Goal: Information Seeking & Learning: Compare options

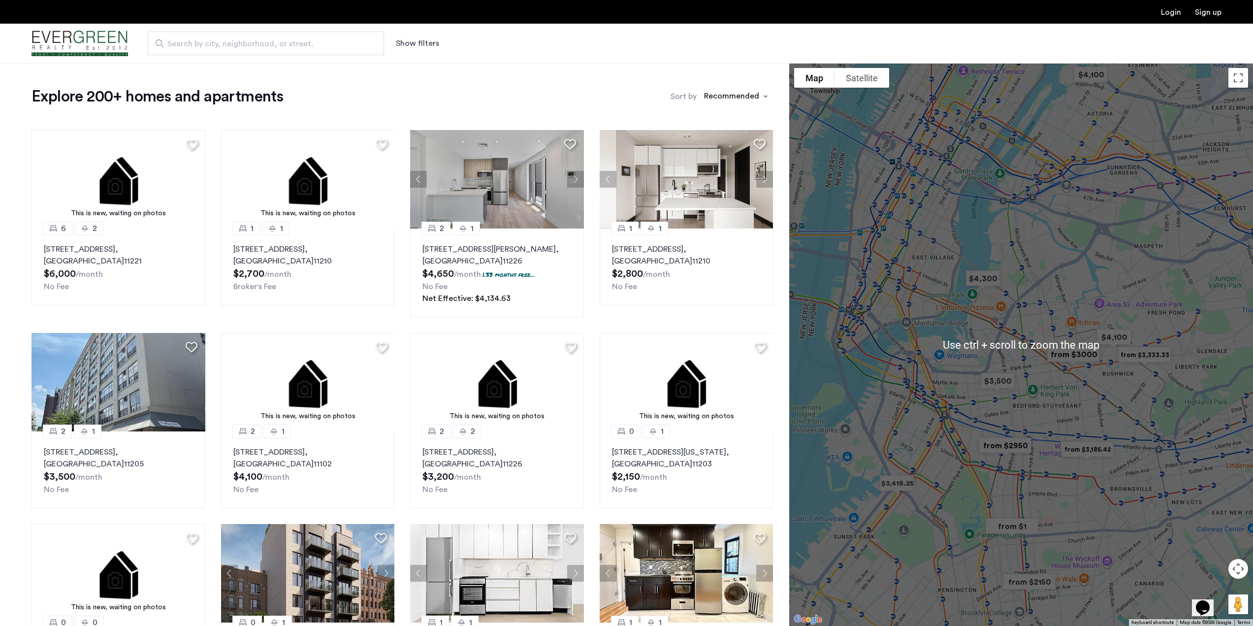
click at [1006, 408] on div at bounding box center [1021, 344] width 464 height 563
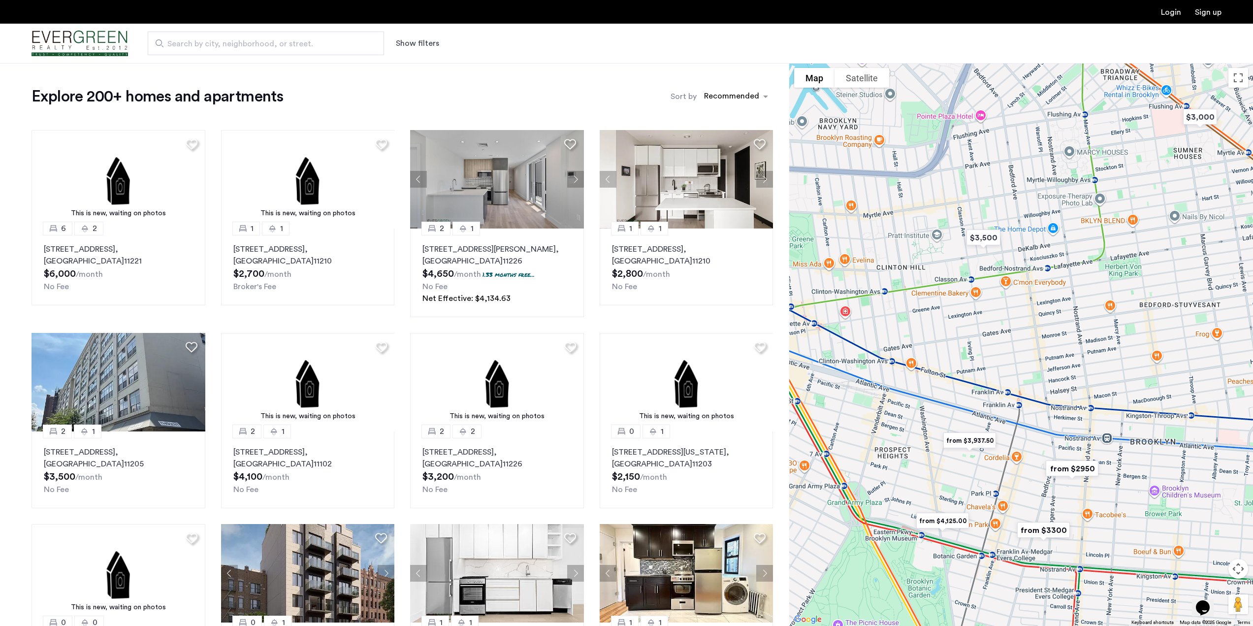
click at [943, 521] on img "from $4,125.00" at bounding box center [943, 521] width 68 height 30
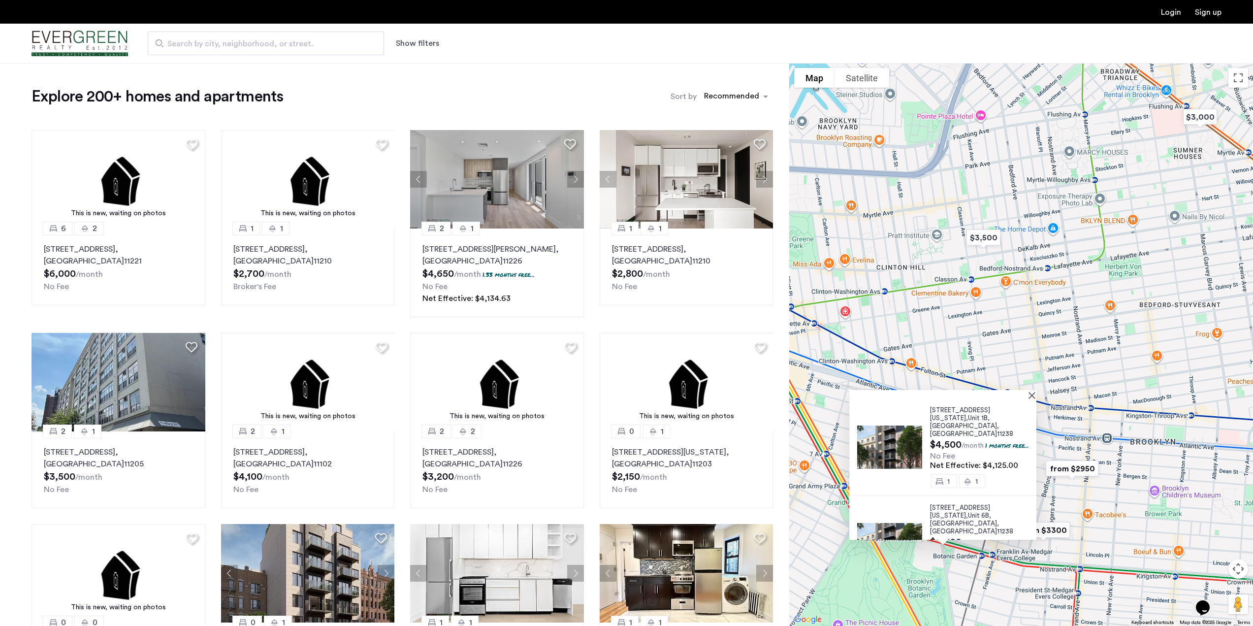
click at [969, 414] on div "807 Washington Avenue, Unit 1B, Brooklyn , NY 11238" at bounding box center [983, 422] width 106 height 32
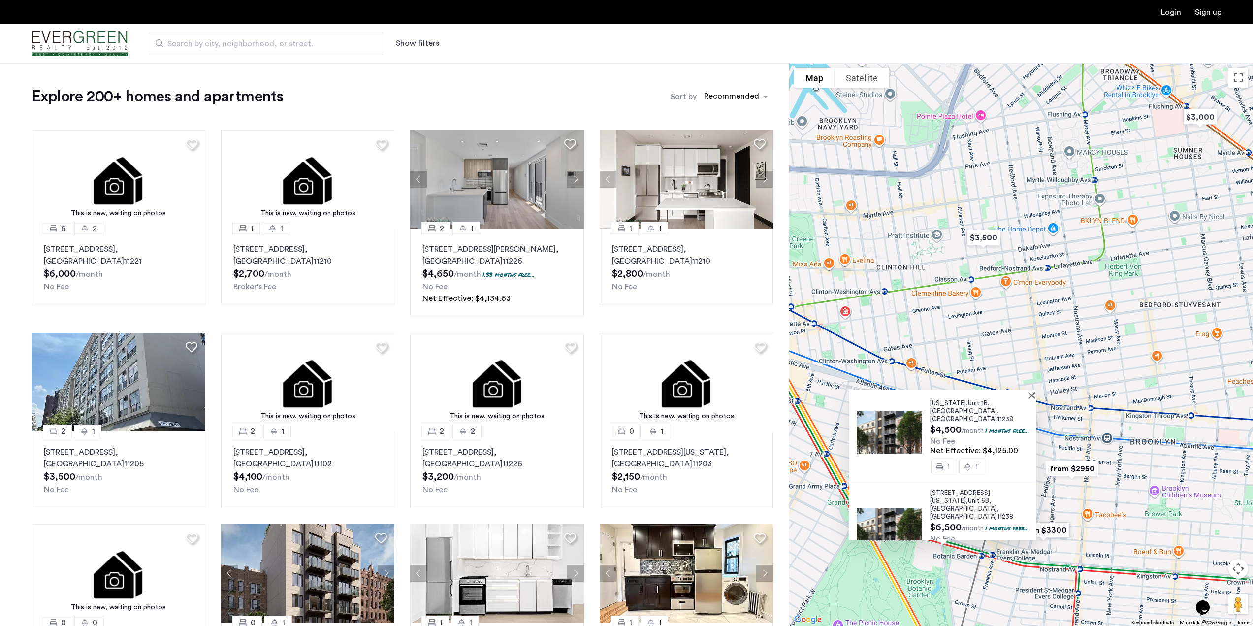
scroll to position [22, 0]
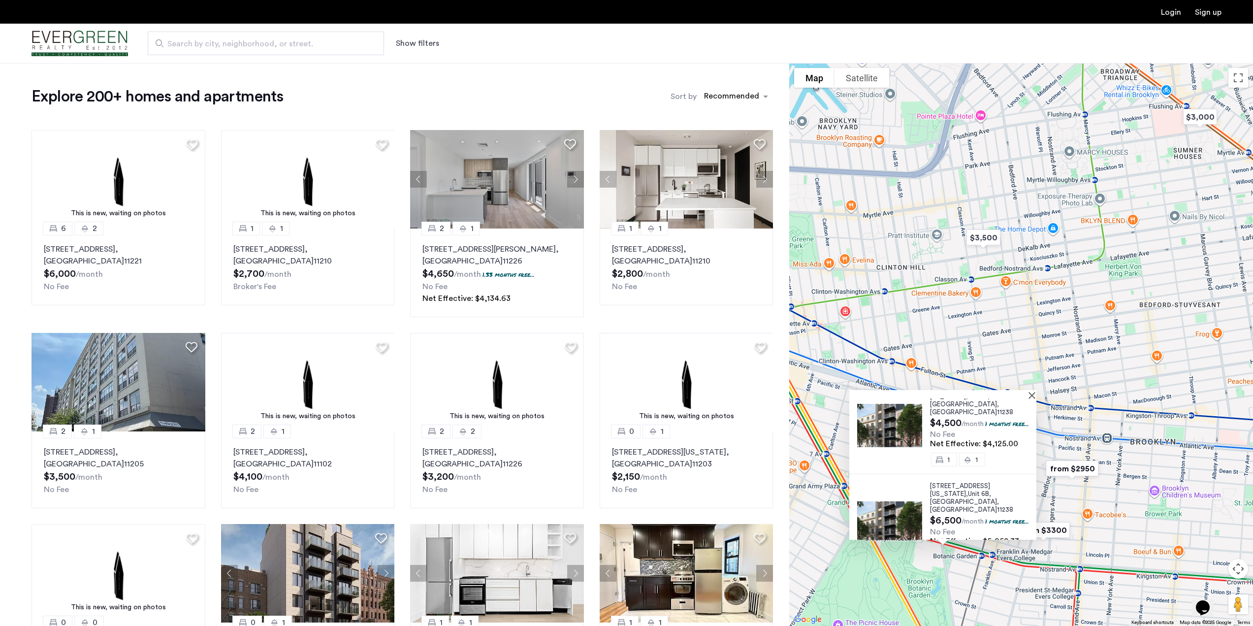
click at [972, 483] on span "807 Washington Avenue," at bounding box center [960, 490] width 60 height 14
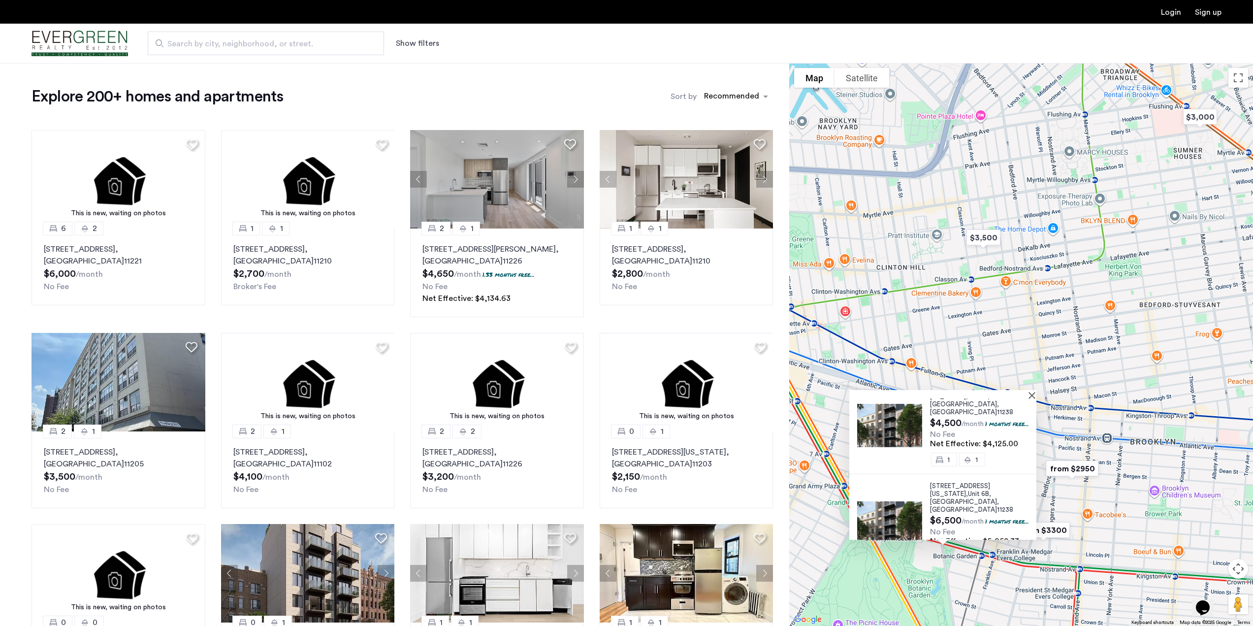
click at [1036, 392] on div at bounding box center [943, 394] width 187 height 8
click at [1038, 396] on button "Close" at bounding box center [1034, 395] width 7 height 7
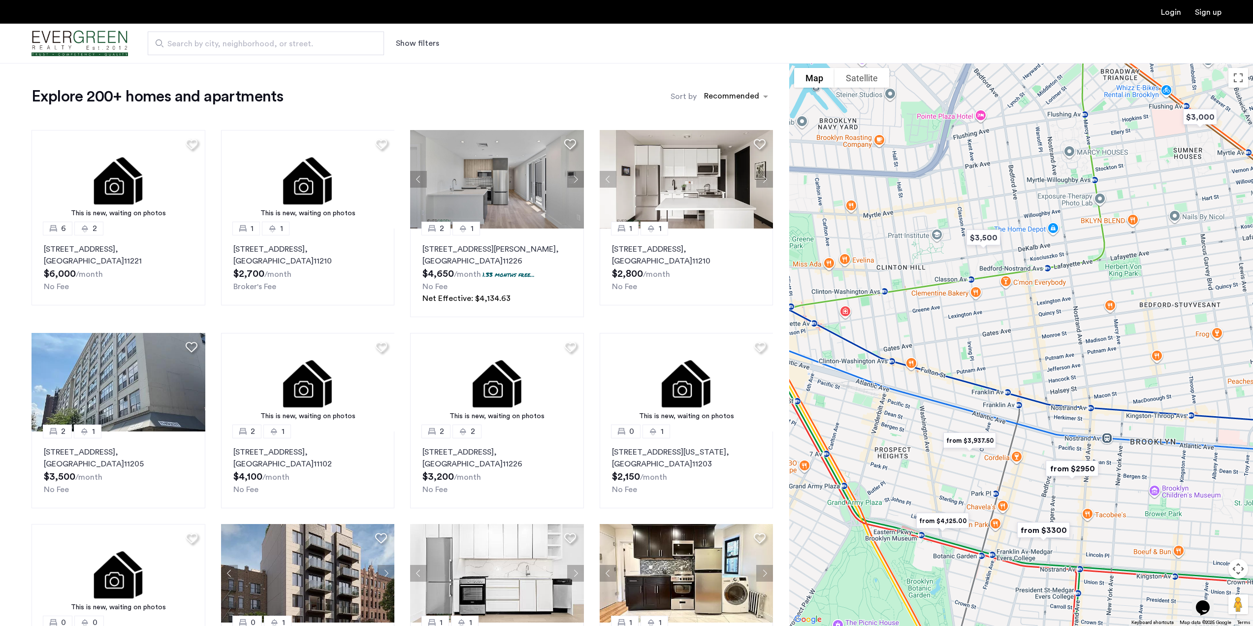
click at [975, 438] on img "from $3,937.50" at bounding box center [970, 441] width 68 height 30
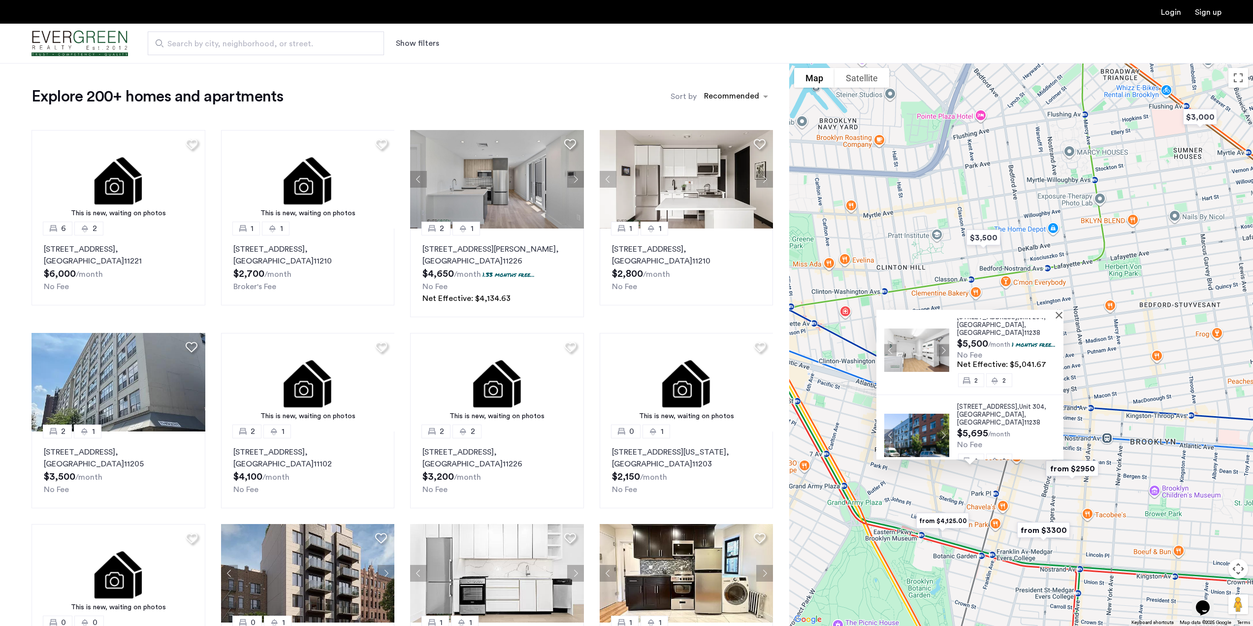
scroll to position [0, 0]
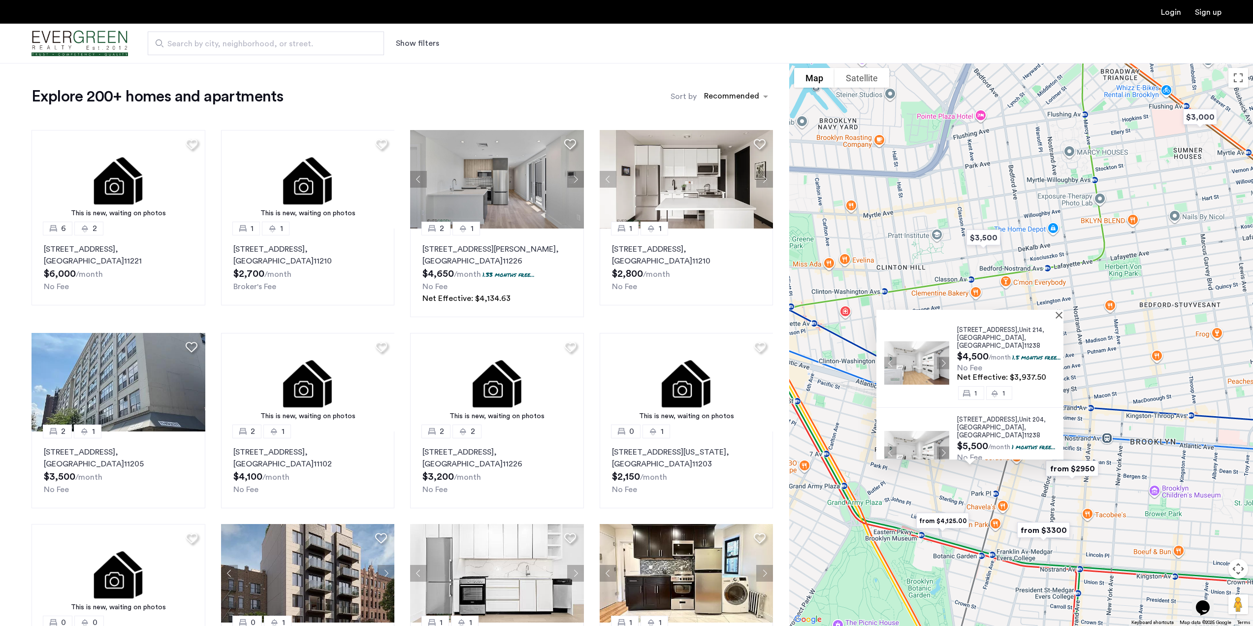
click at [941, 364] on button "Next apartment" at bounding box center [943, 363] width 12 height 12
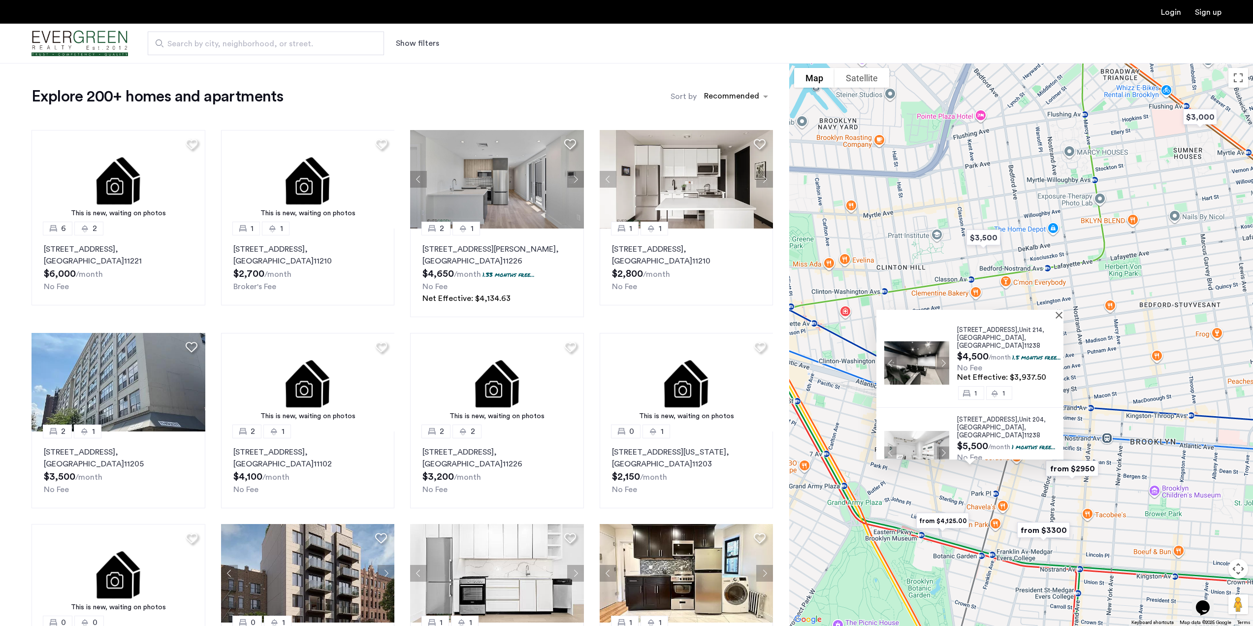
click at [941, 364] on button "Next apartment" at bounding box center [943, 363] width 12 height 12
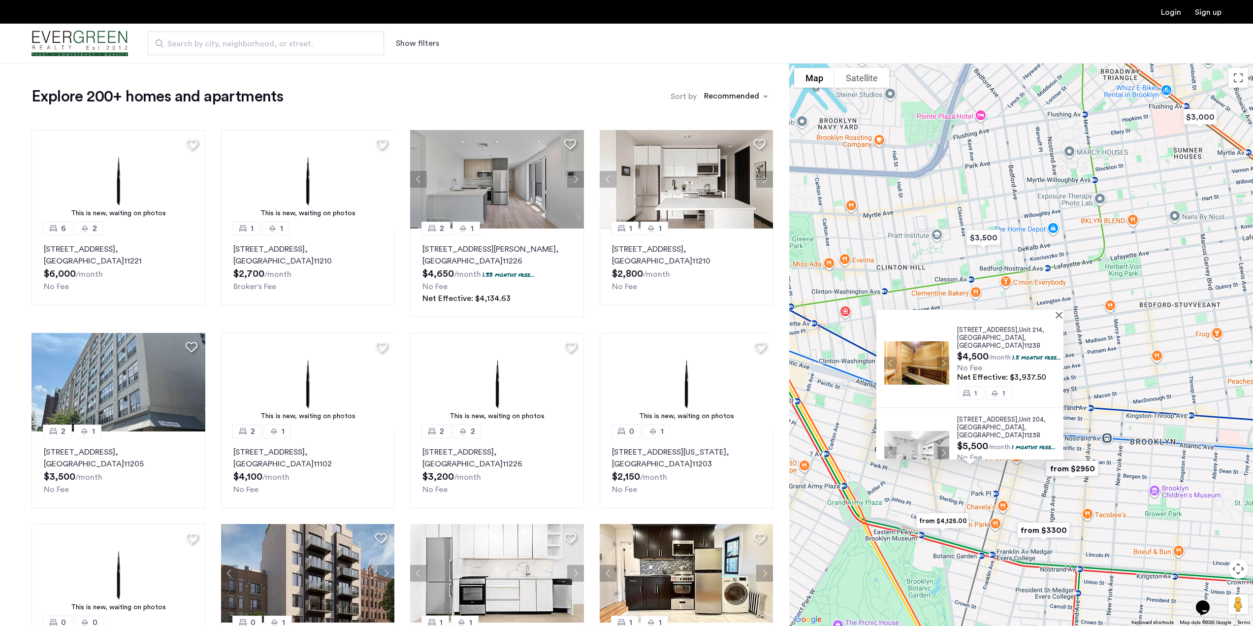
click at [941, 364] on button "Next apartment" at bounding box center [943, 363] width 12 height 12
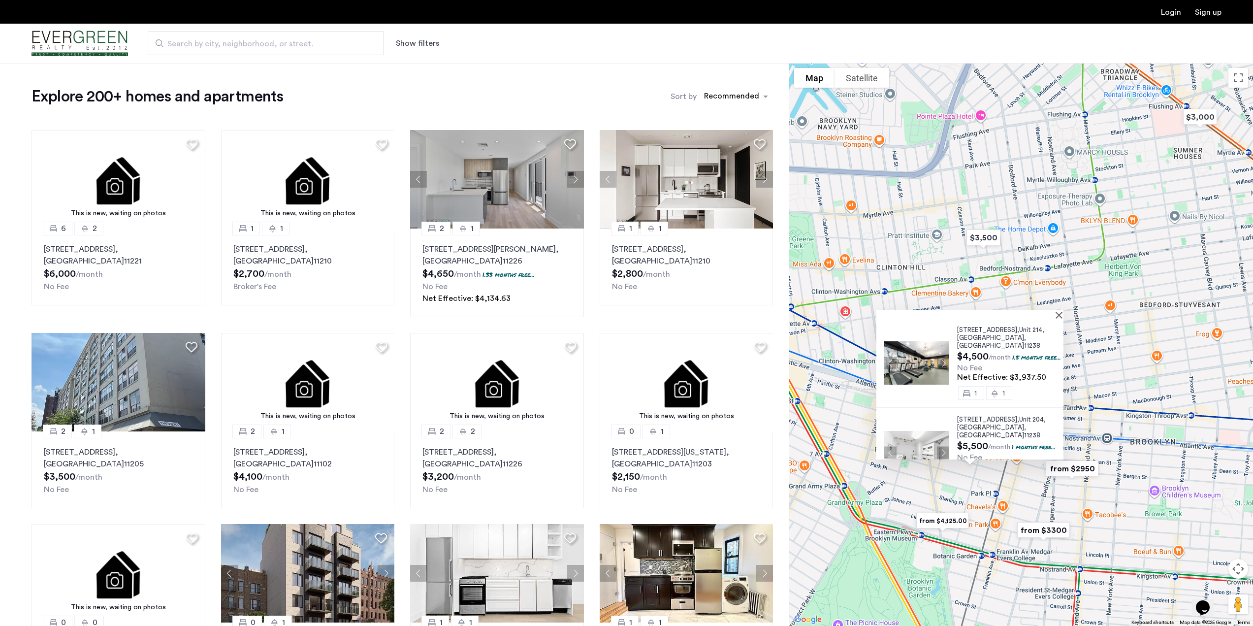
click at [941, 364] on button "Next apartment" at bounding box center [943, 363] width 12 height 12
click at [971, 334] on span "Brooklyn" at bounding box center [990, 337] width 67 height 6
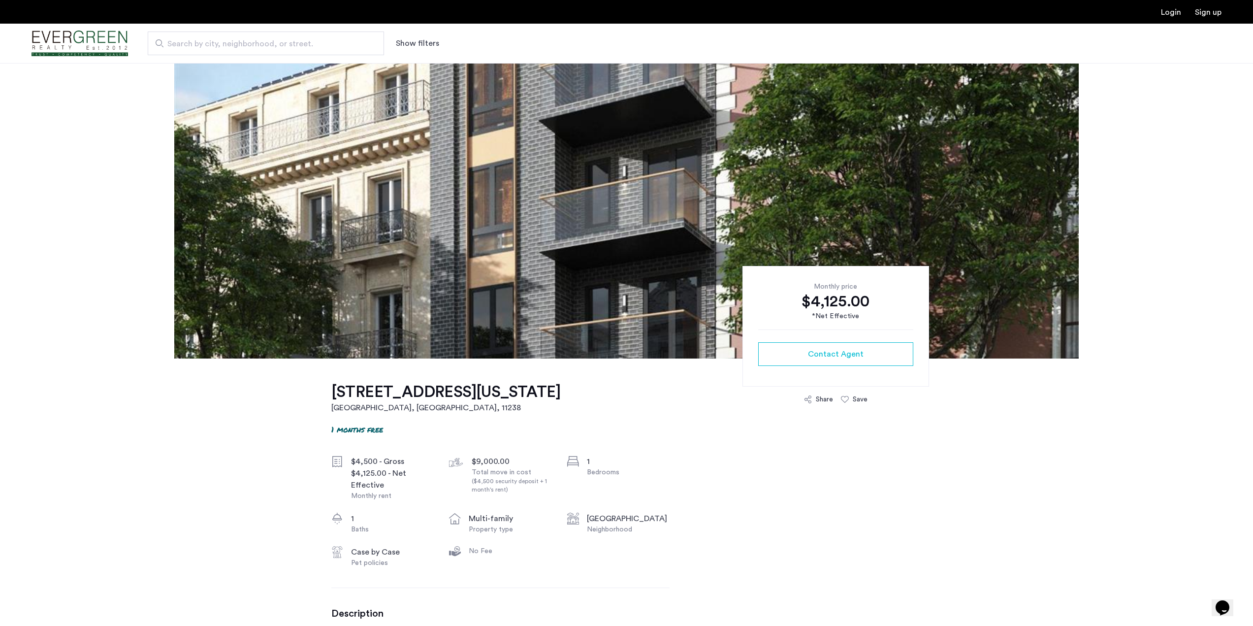
click at [671, 276] on img at bounding box center [626, 210] width 905 height 295
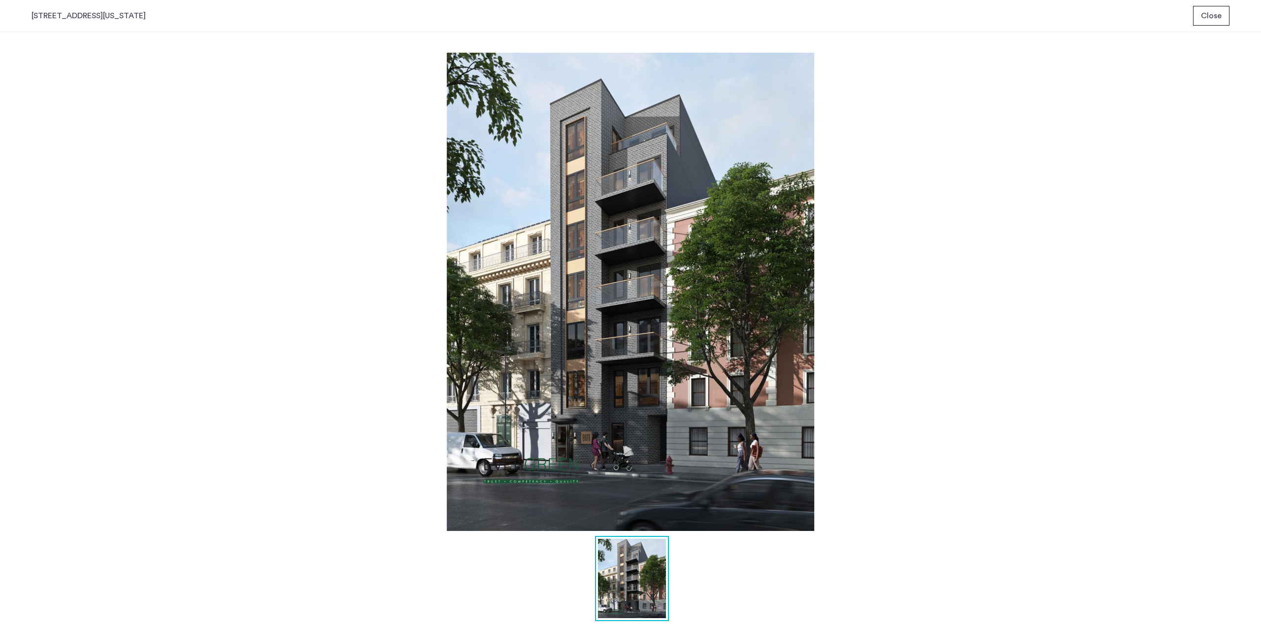
click at [1084, 260] on img at bounding box center [631, 292] width 1198 height 478
click at [1212, 16] on span "Close" at bounding box center [1211, 16] width 21 height 12
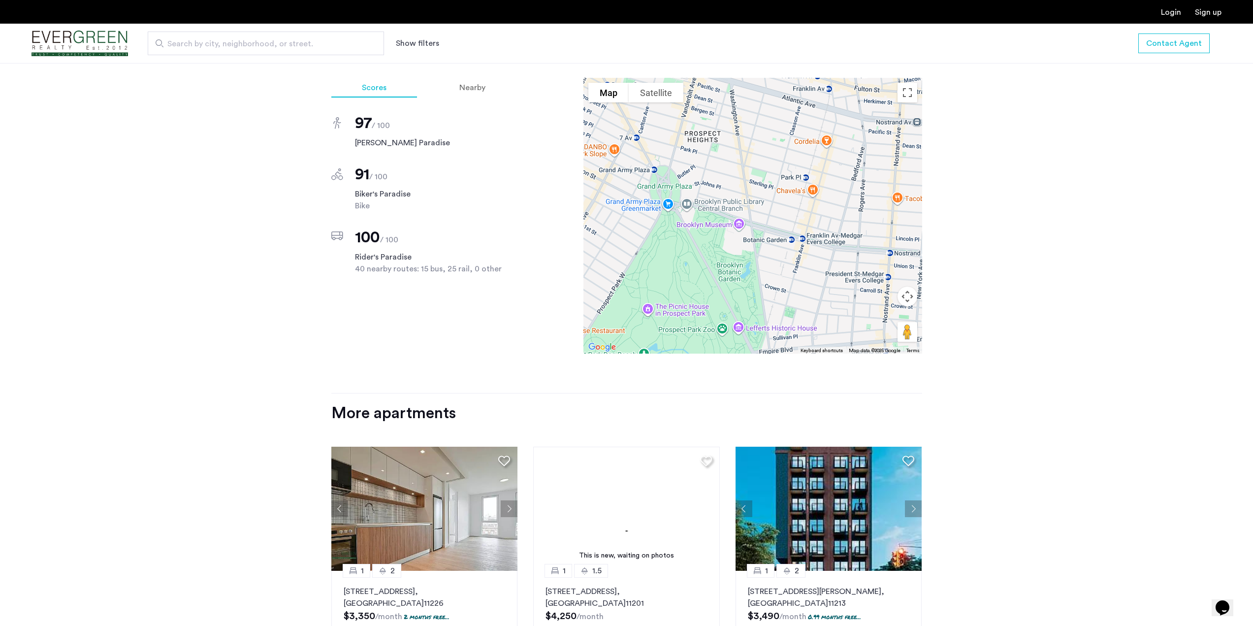
scroll to position [936, 0]
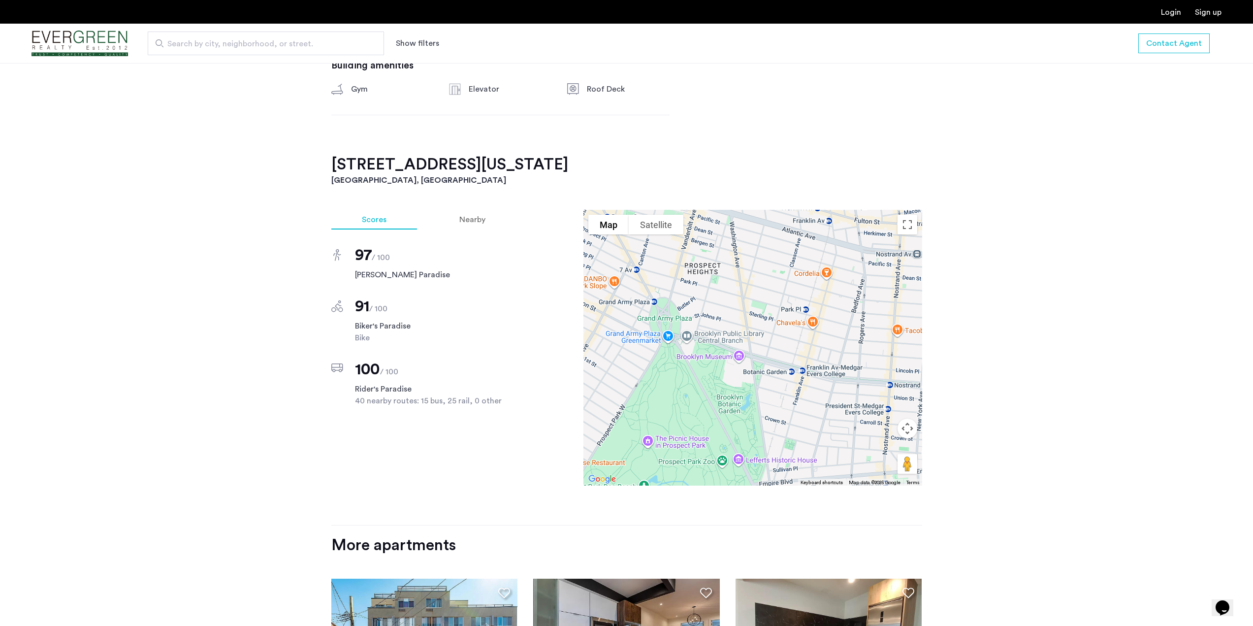
scroll to position [739, 0]
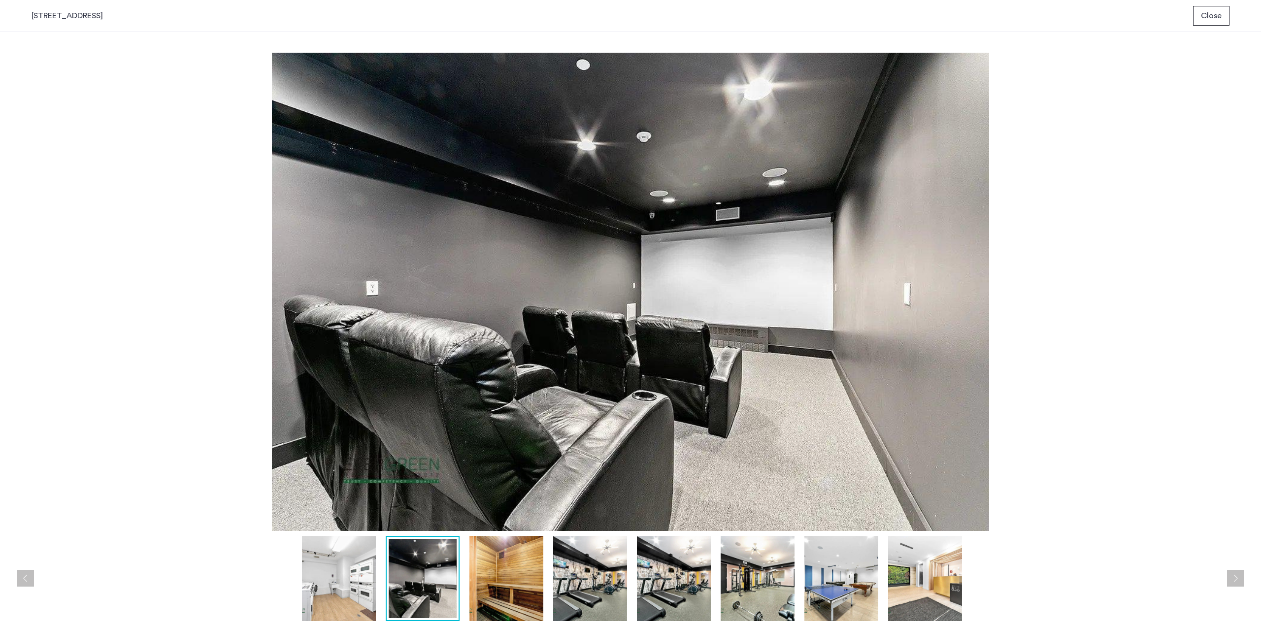
click at [577, 591] on img at bounding box center [590, 578] width 74 height 85
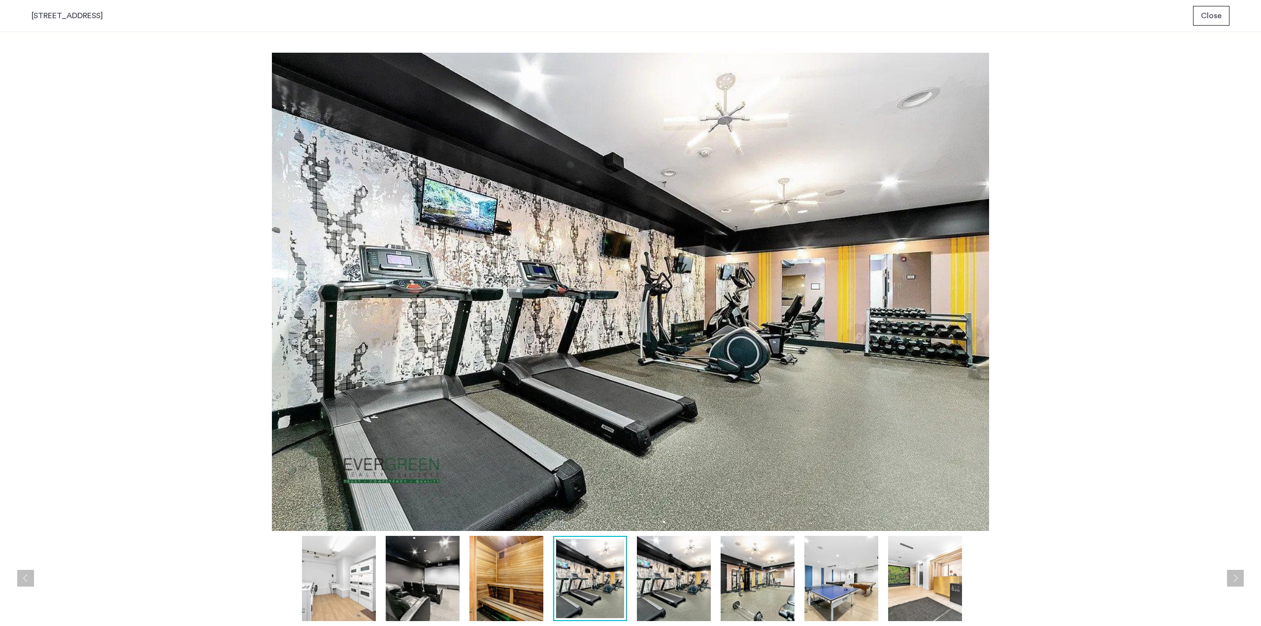
click at [844, 593] on img at bounding box center [841, 578] width 74 height 85
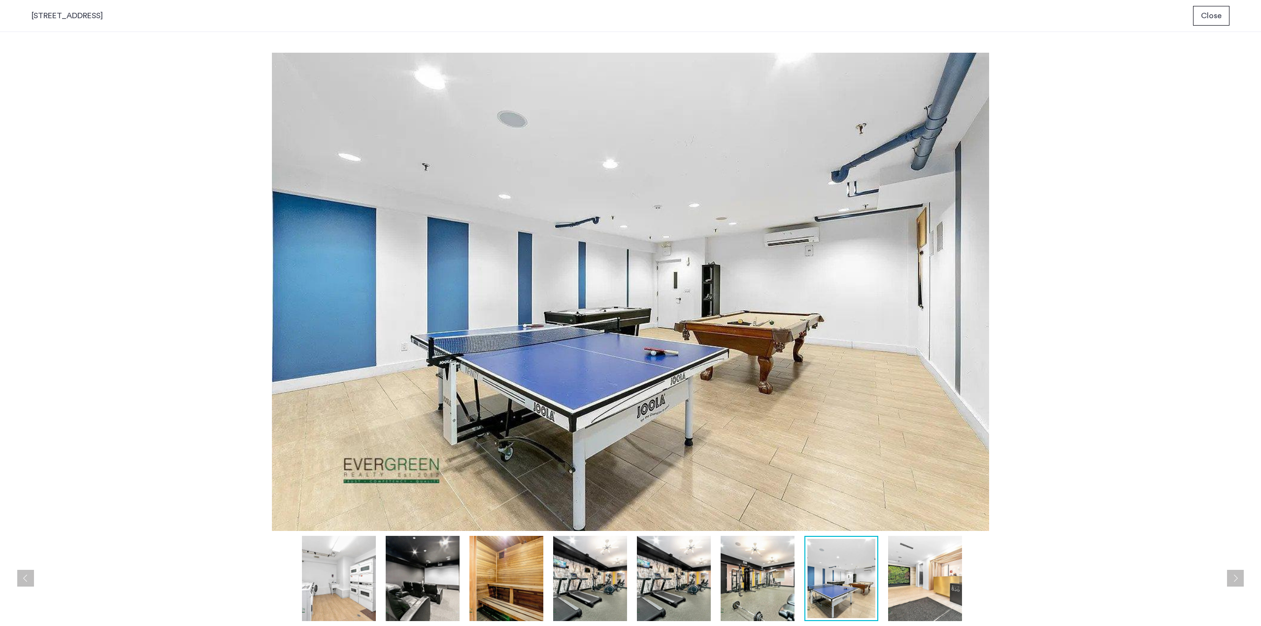
click at [945, 586] on img at bounding box center [925, 578] width 74 height 85
